Goal: Obtain resource: Obtain resource

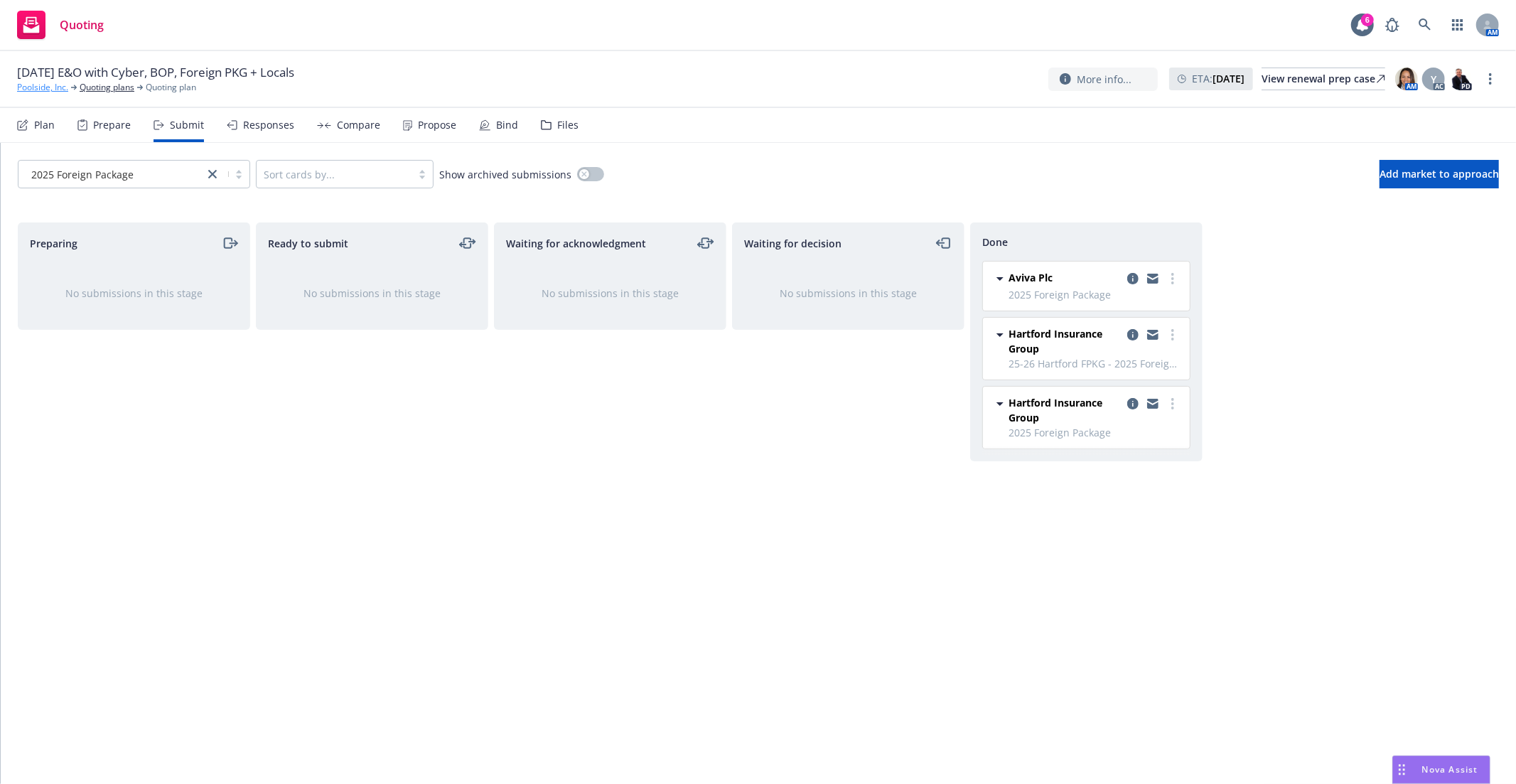
click at [36, 82] on link "Poolside, Inc." at bounding box center [43, 87] width 51 height 13
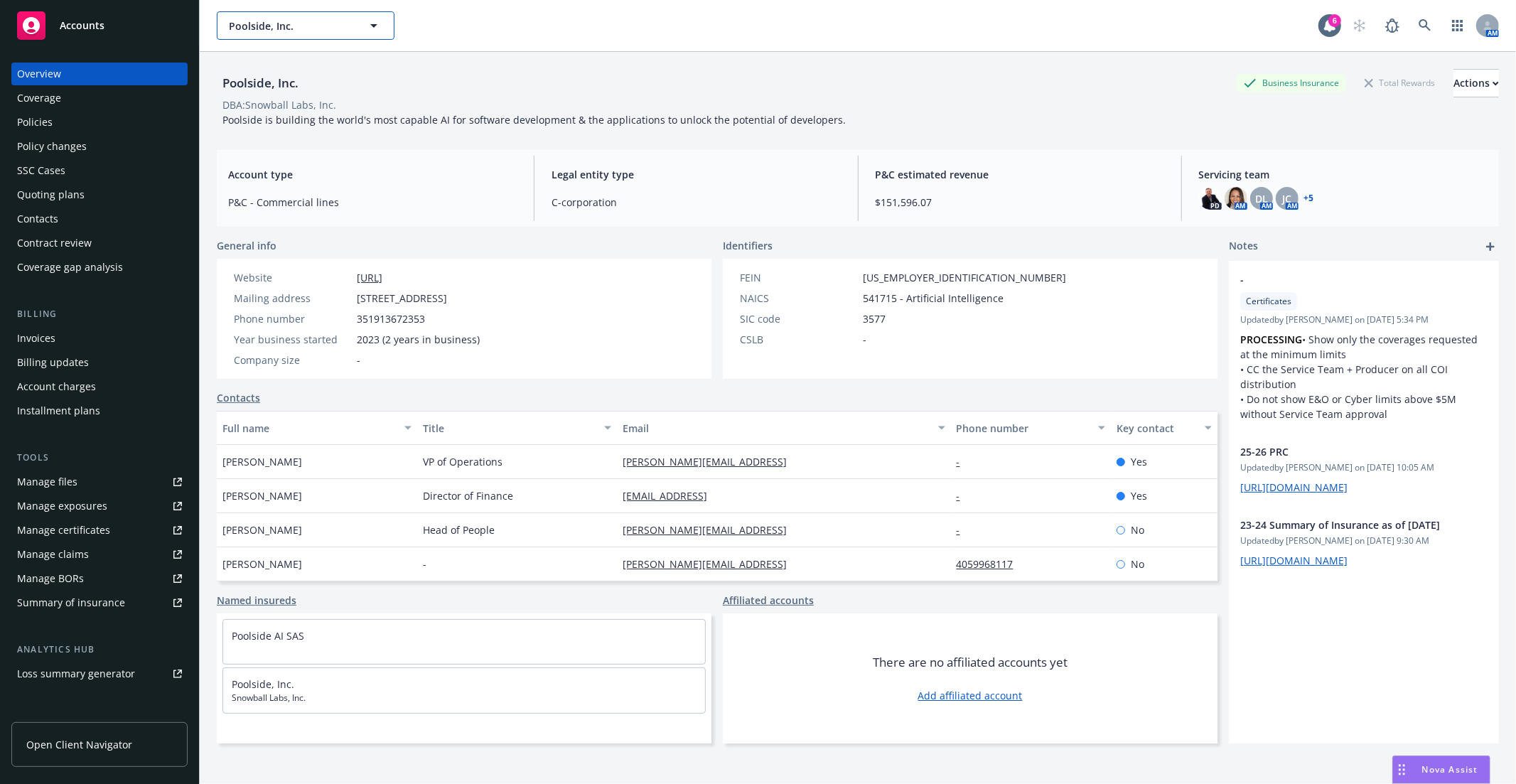
click at [301, 16] on button "Poolside, Inc." at bounding box center [305, 25] width 178 height 28
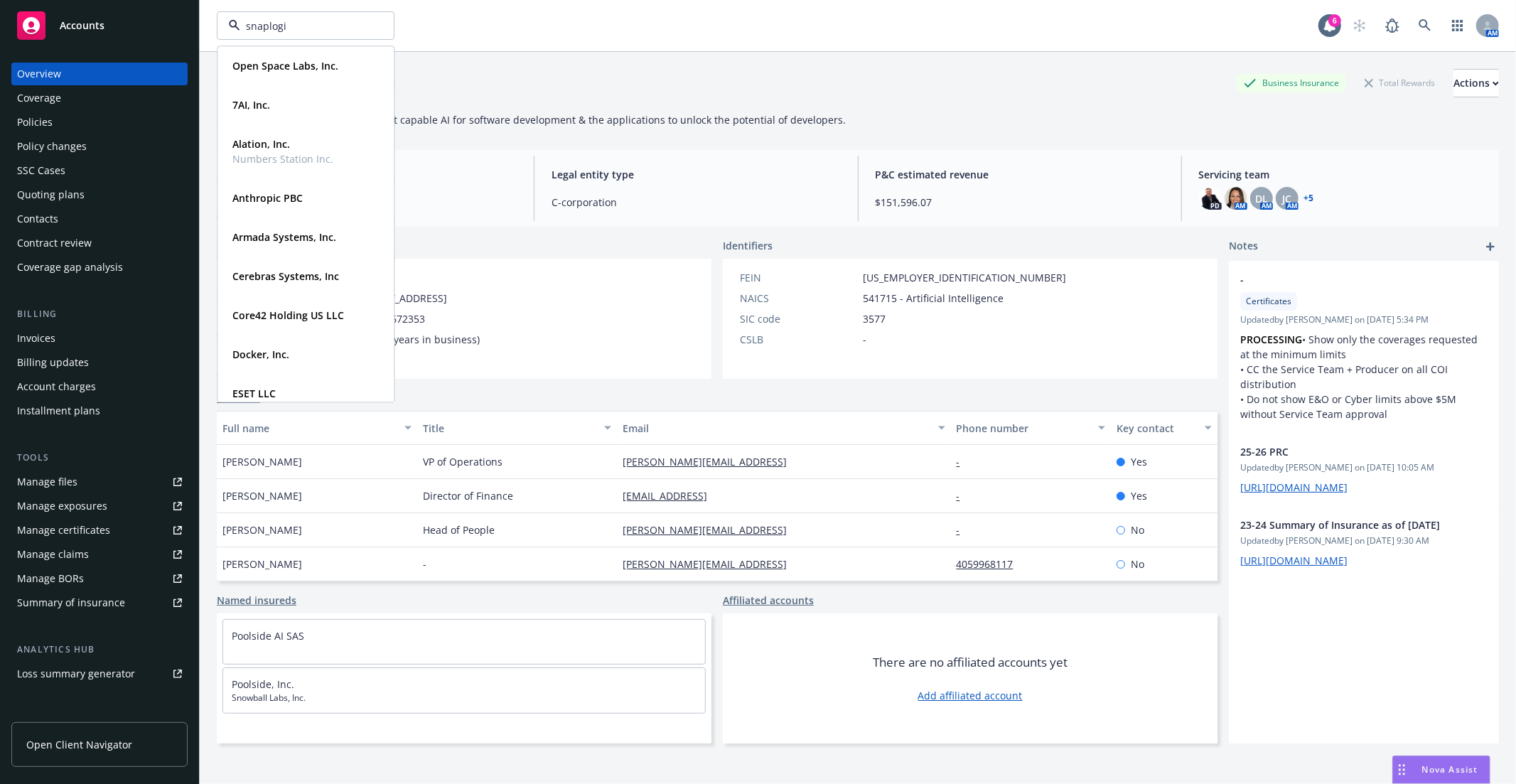
type input "snaplogic"
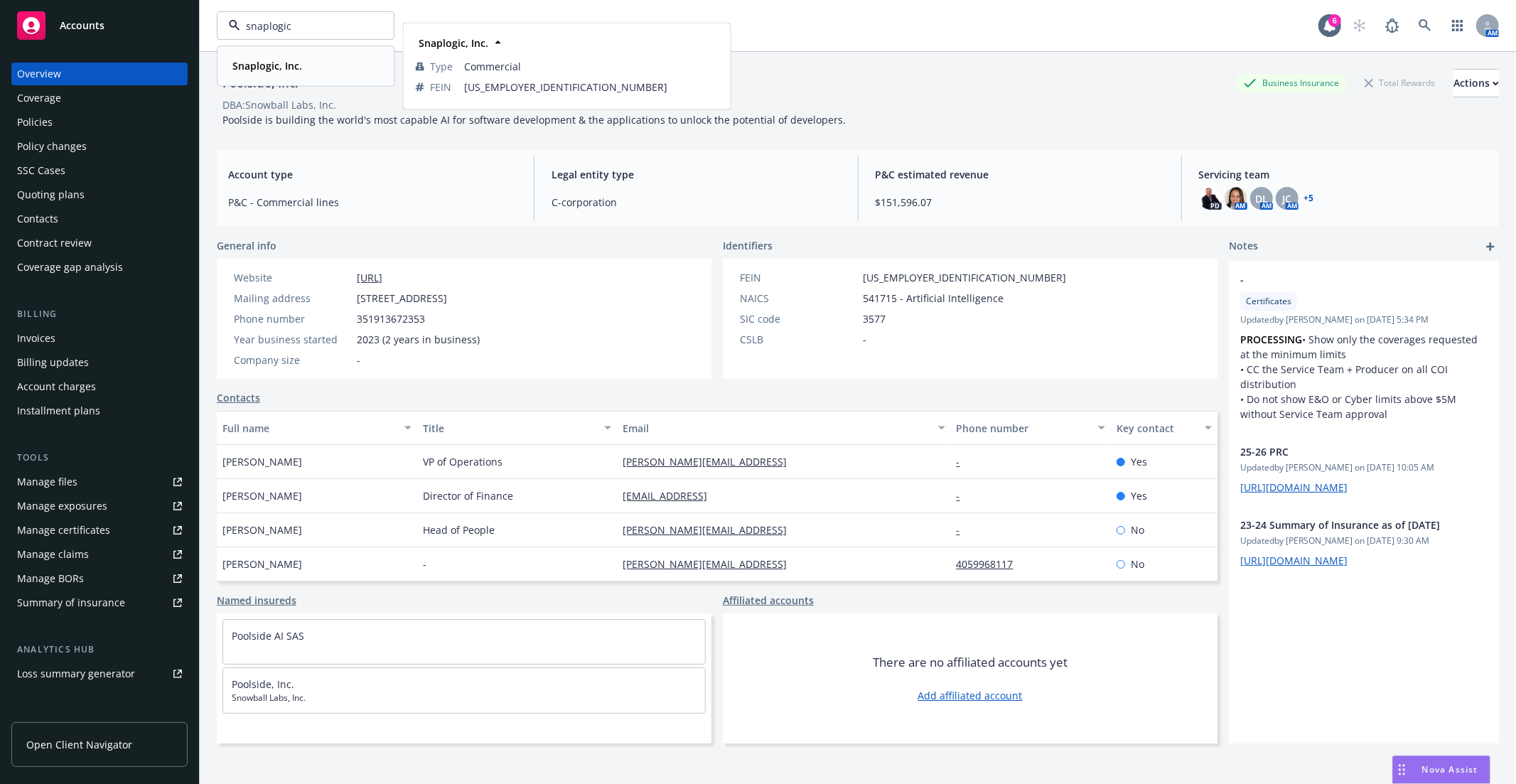
click at [310, 69] on div "Snaplogic, Inc." at bounding box center [305, 66] width 157 height 21
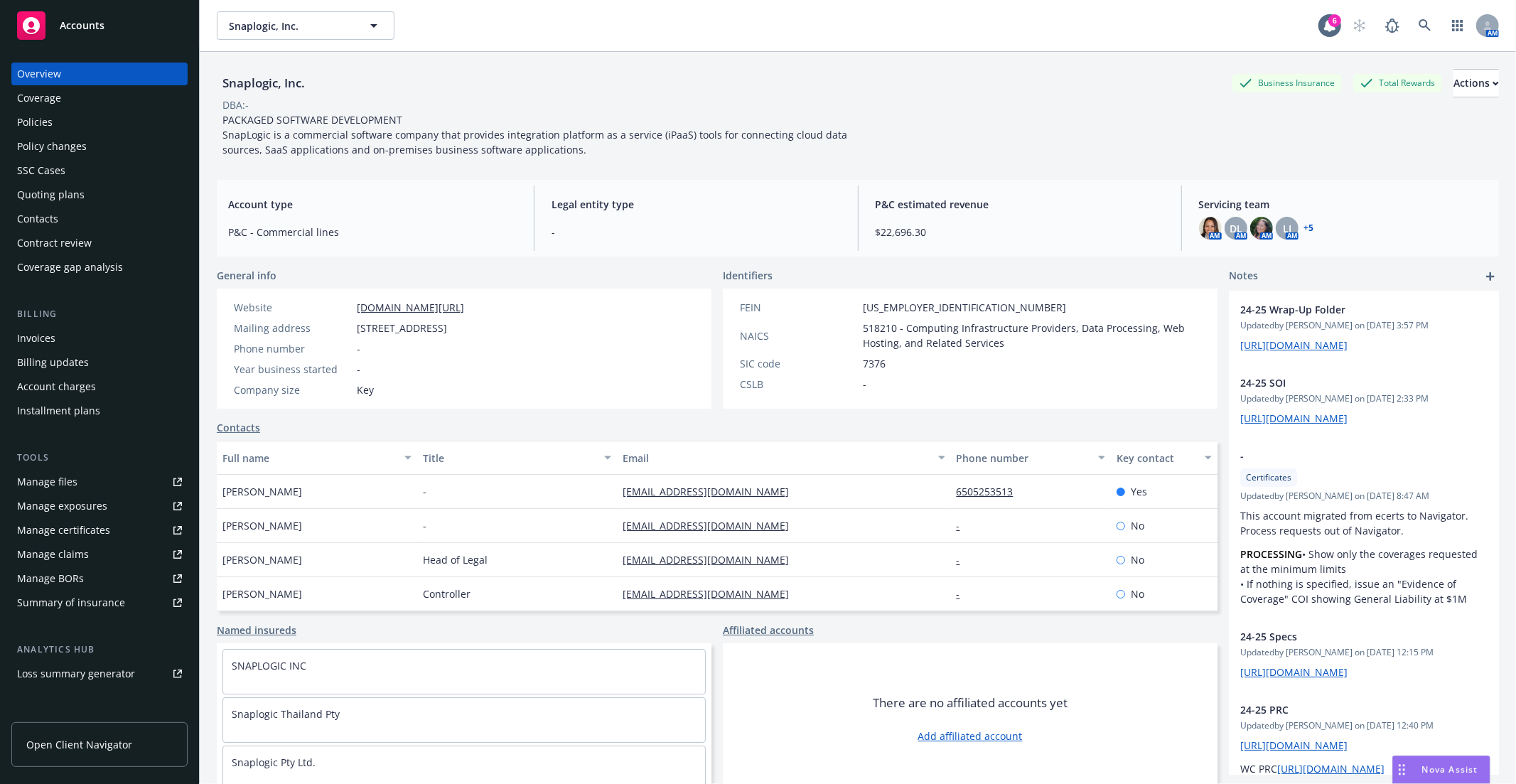
click at [673, 131] on span "PACKAGED SOFTWARE DEVELOPMENT SnapLogic is a commercial software company that p…" at bounding box center [536, 134] width 628 height 44
click at [90, 484] on link "Manage files" at bounding box center [99, 481] width 176 height 23
click at [61, 120] on div "Policies" at bounding box center [99, 122] width 165 height 23
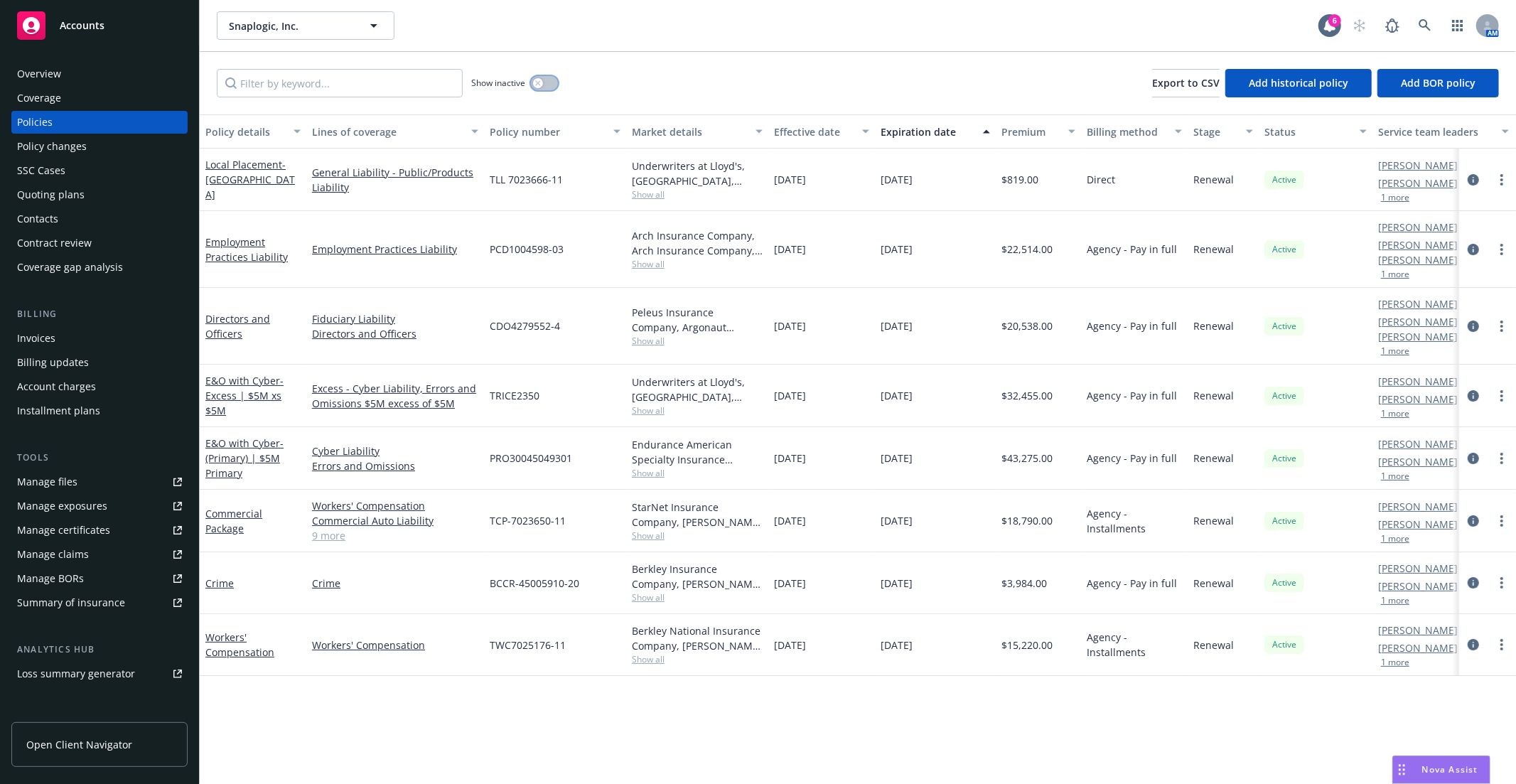
click at [553, 86] on button "button" at bounding box center [545, 83] width 27 height 15
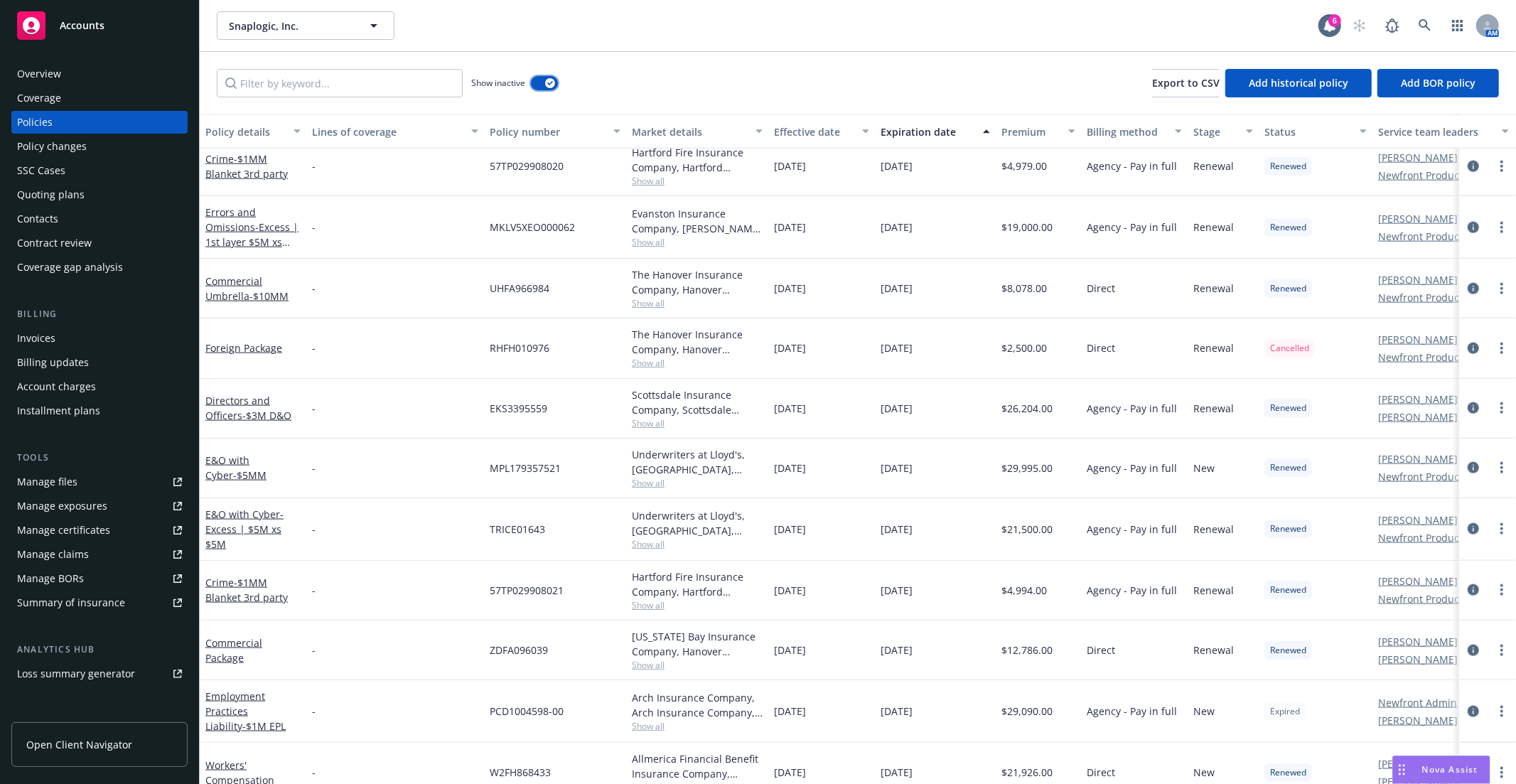
scroll to position [1453, 0]
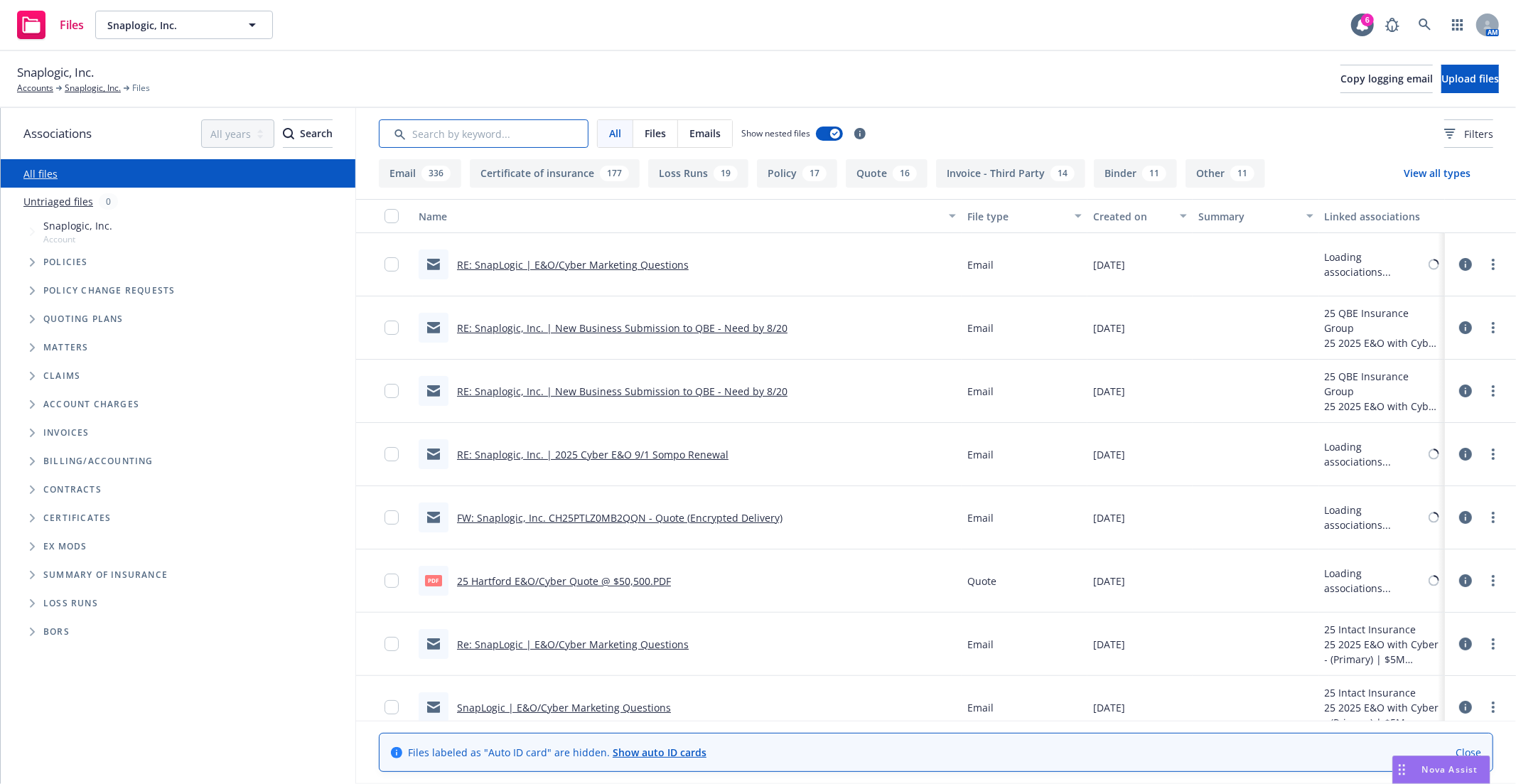
click at [486, 131] on input "Search by keyword..." at bounding box center [483, 133] width 209 height 28
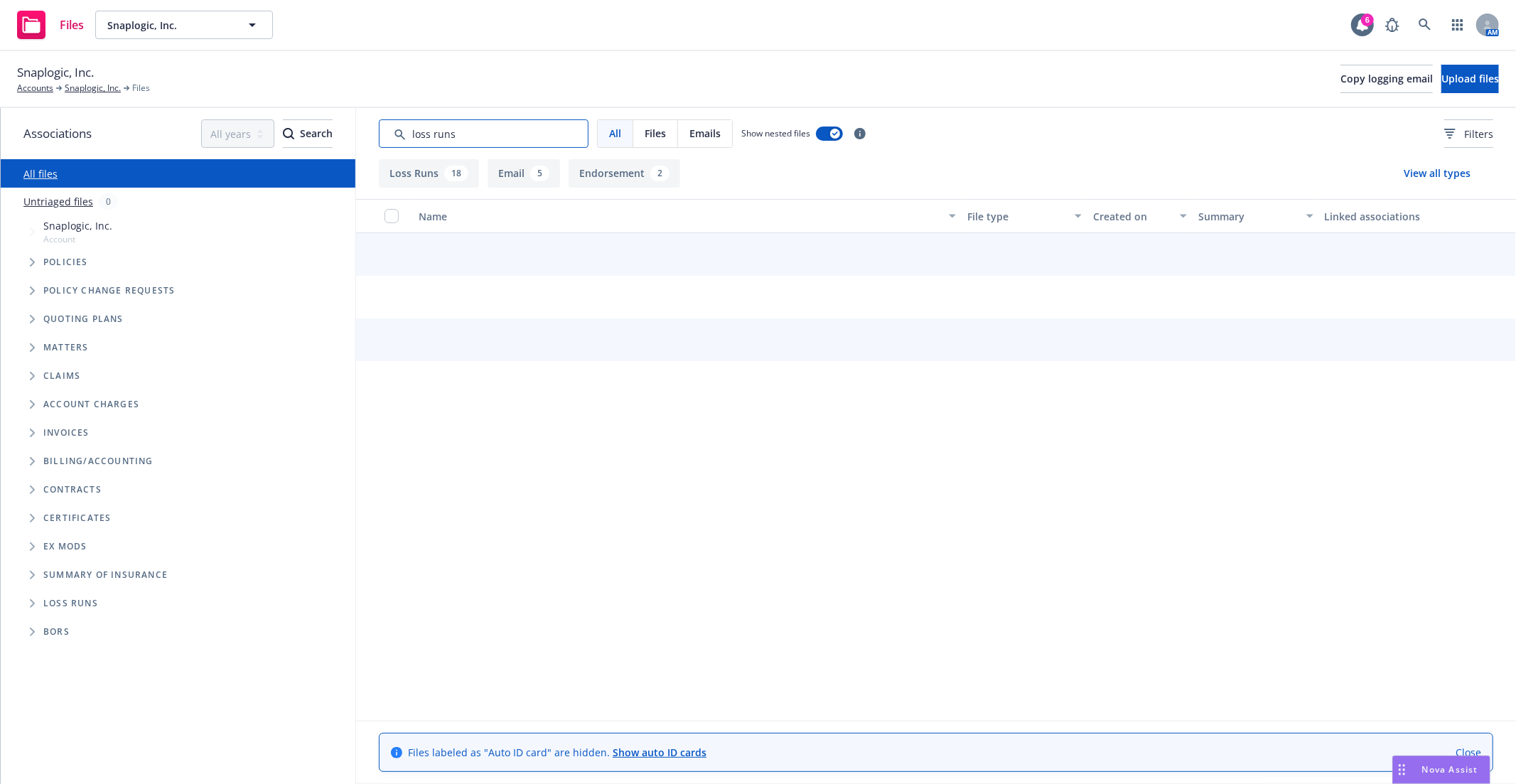
type input "loss runs"
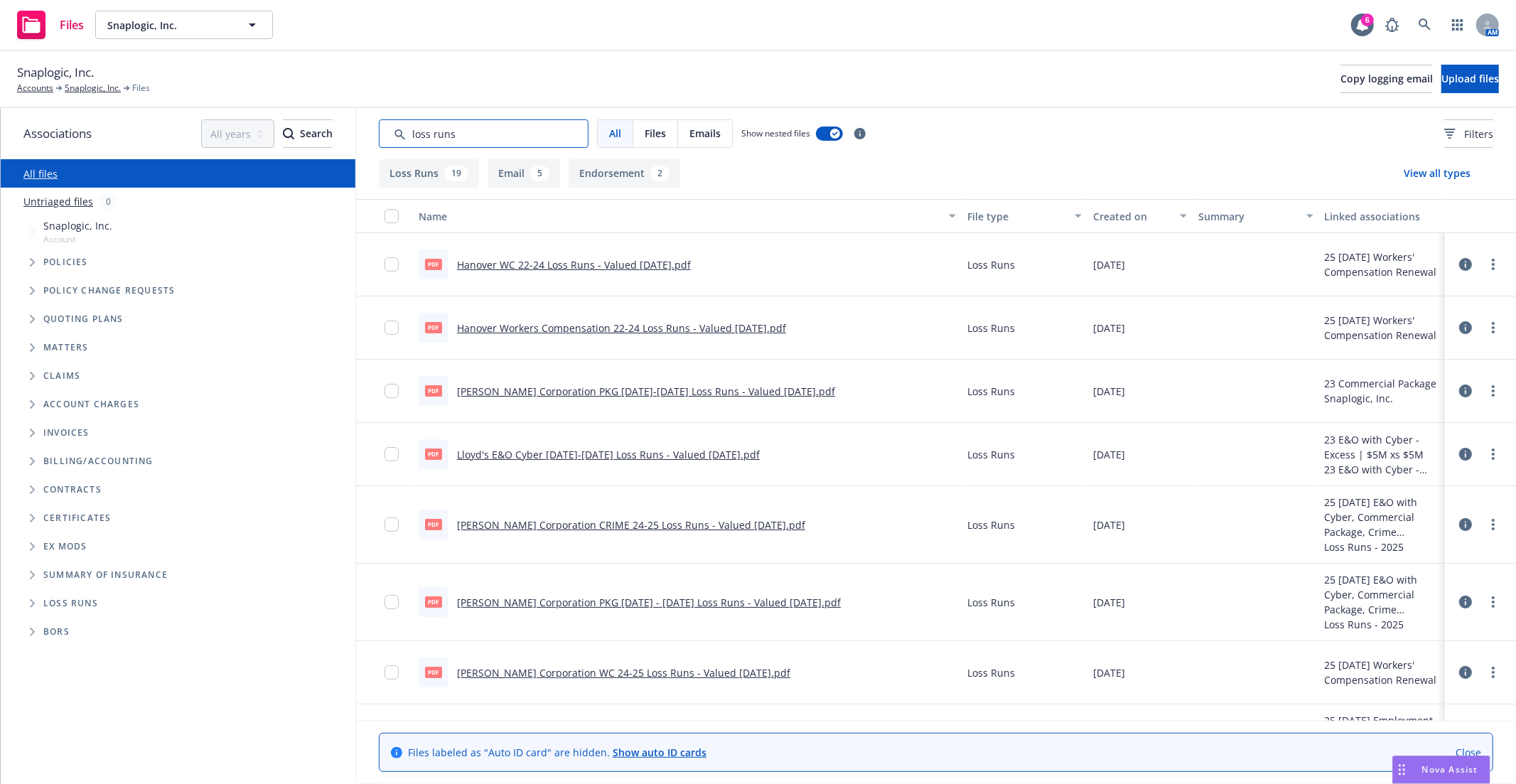
scroll to position [79, 0]
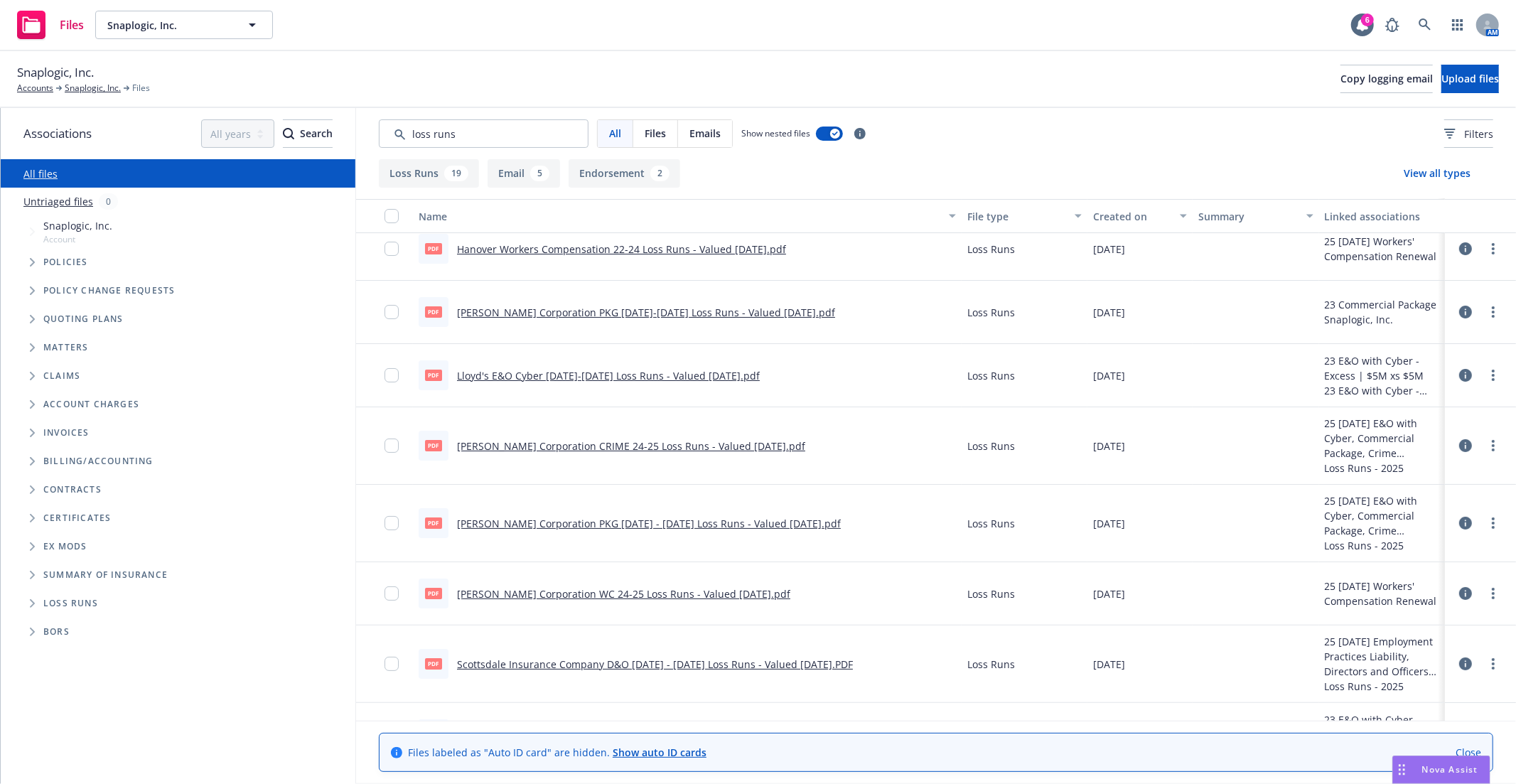
click at [1109, 219] on div "Created on" at bounding box center [1131, 215] width 78 height 15
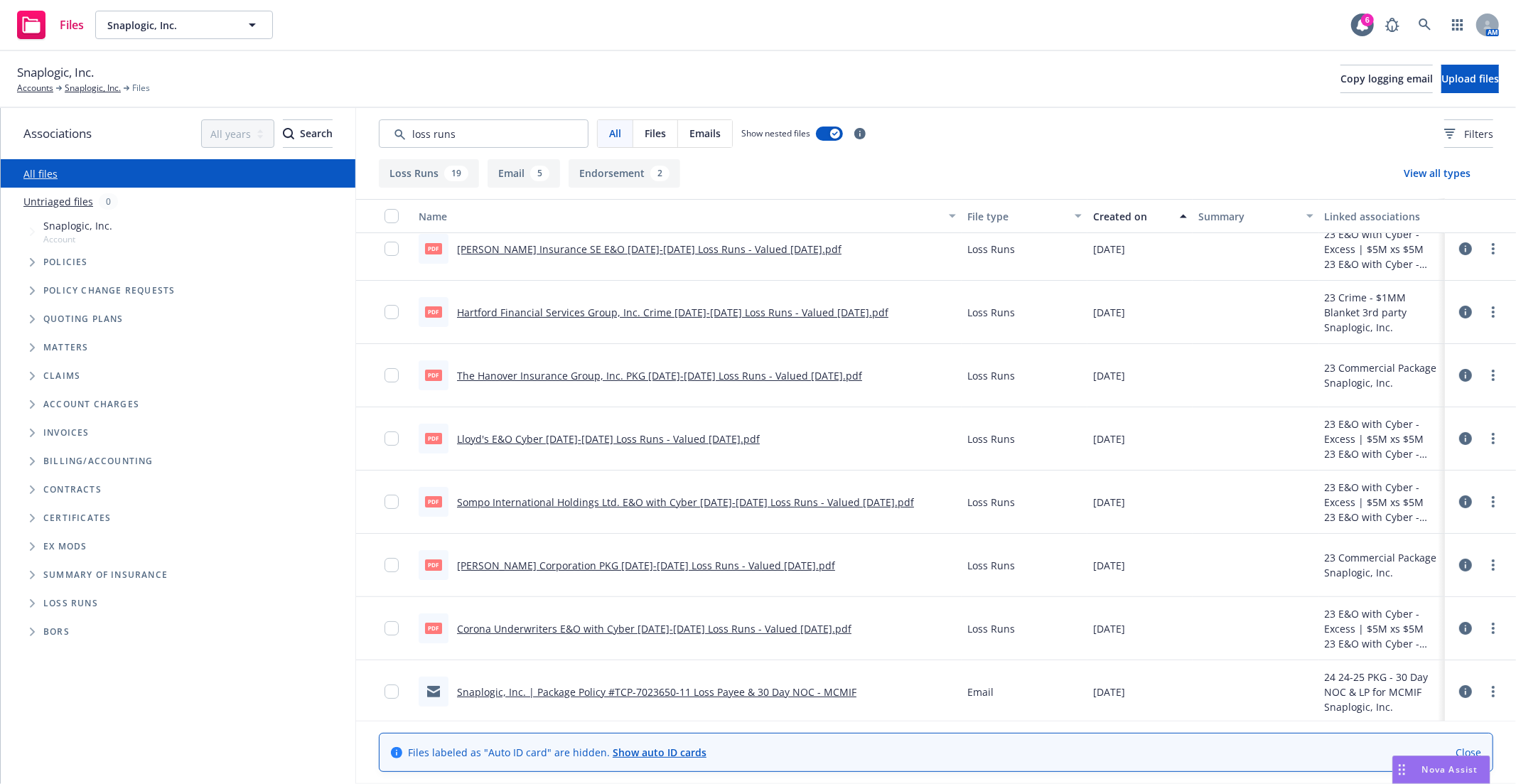
click at [1109, 219] on div "Created on" at bounding box center [1131, 215] width 78 height 15
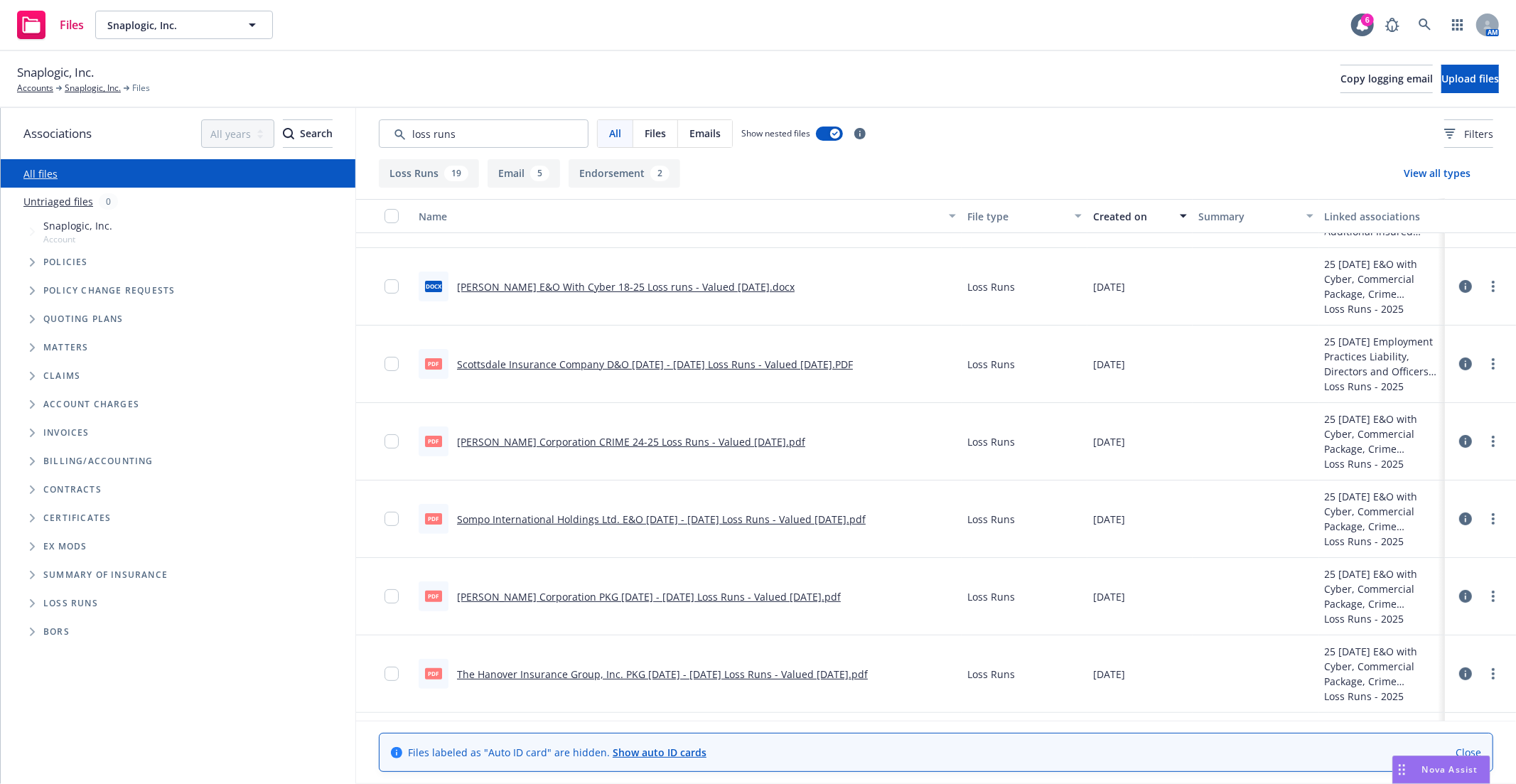
scroll to position [315, 0]
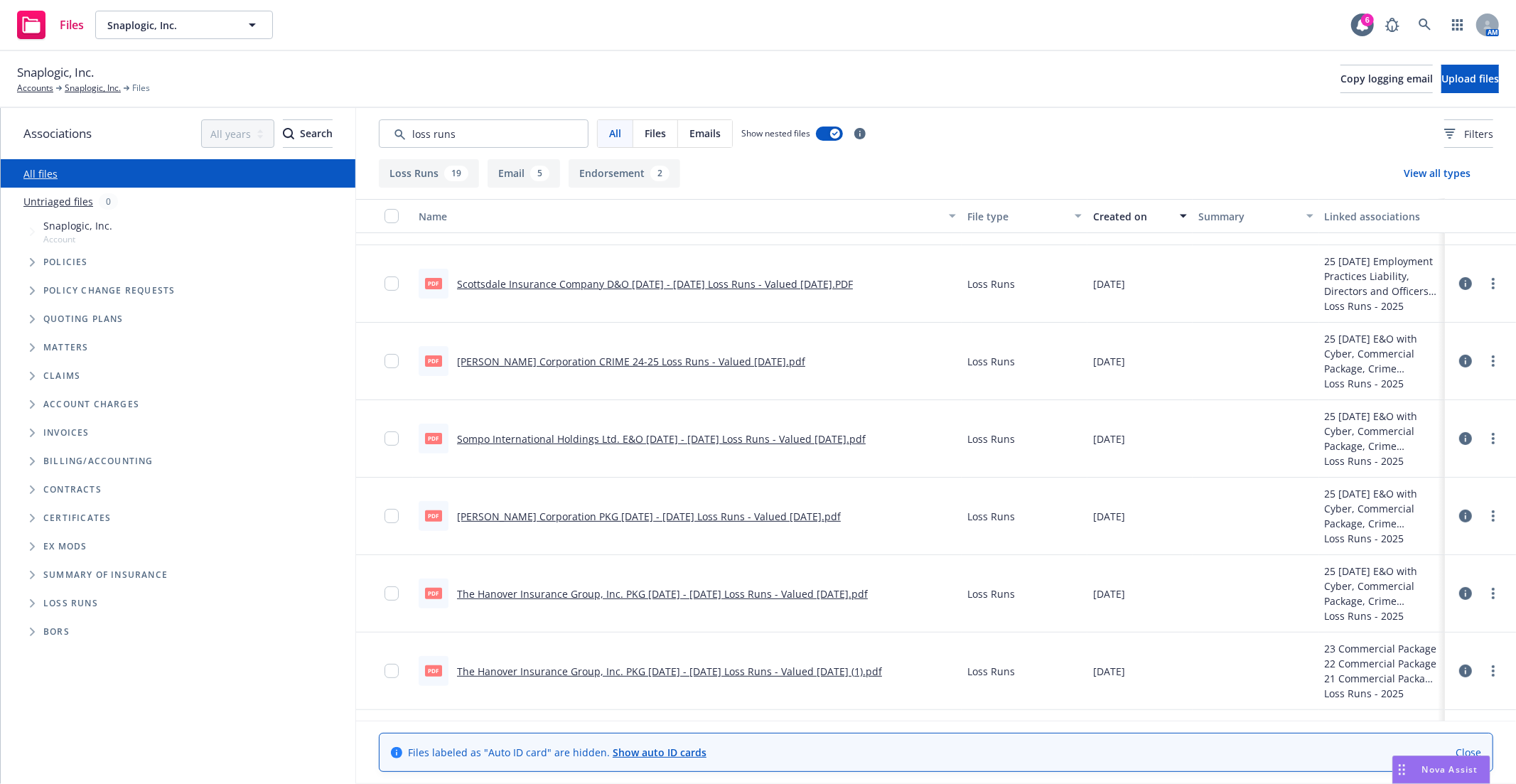
click at [616, 511] on link "[PERSON_NAME] Corporation PKG [DATE] - [DATE] Loss Runs - Valued [DATE].pdf" at bounding box center [648, 516] width 384 height 14
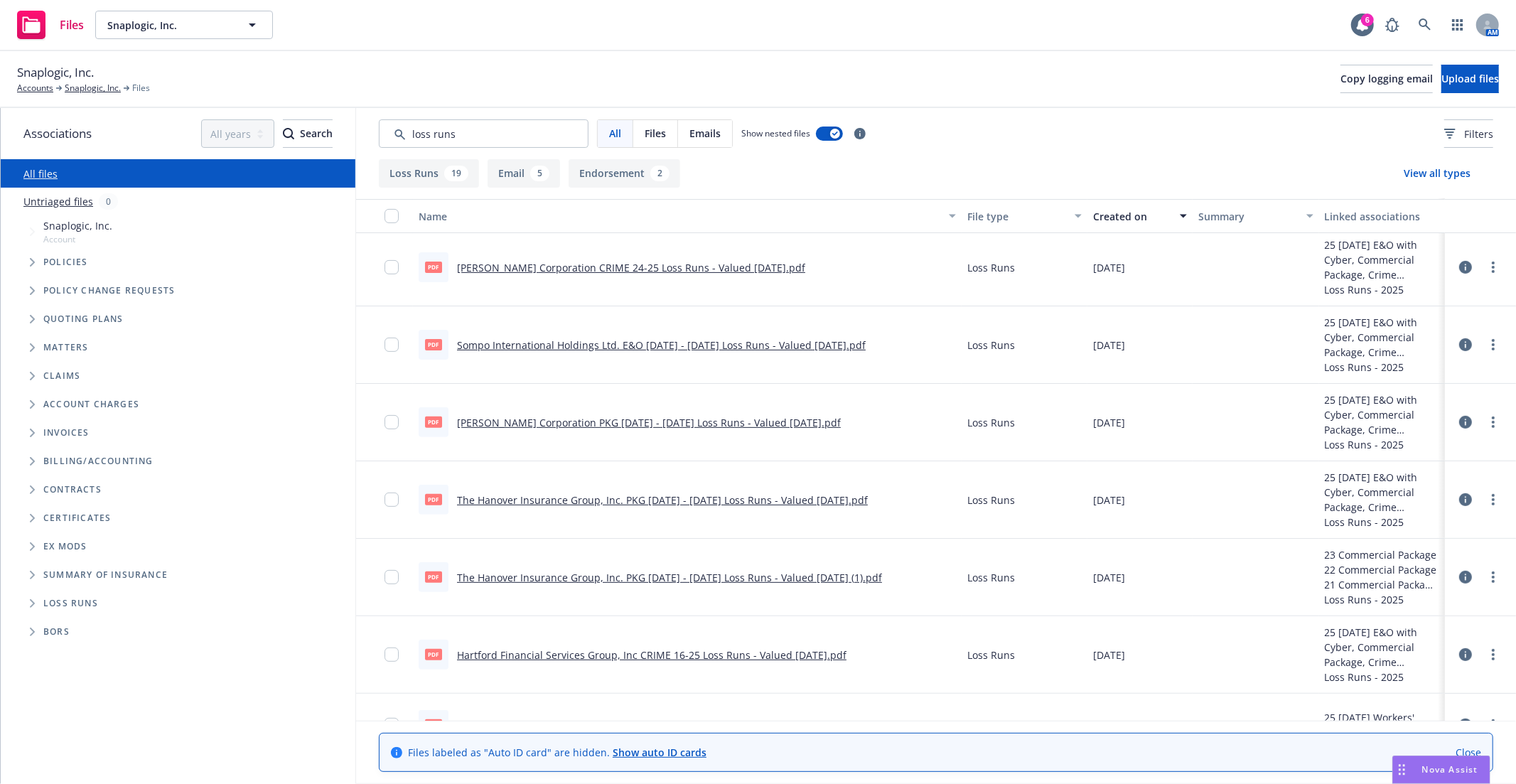
click at [713, 499] on link "The Hanover Insurance Group, Inc. PKG [DATE] - [DATE] Loss Runs - Valued [DATE]…" at bounding box center [662, 500] width 410 height 14
